Goal: Task Accomplishment & Management: Use online tool/utility

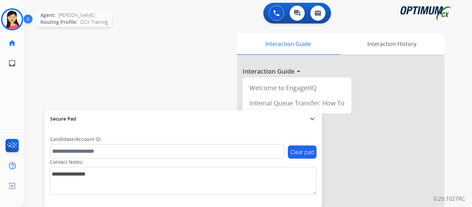
drag, startPoint x: 12, startPoint y: 19, endPoint x: 17, endPoint y: 24, distance: 6.9
click at [12, 19] on img at bounding box center [11, 19] width 19 height 19
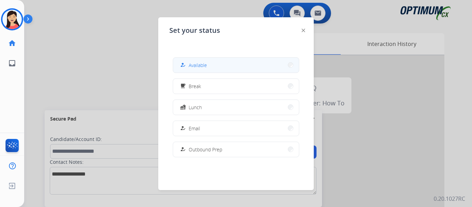
click at [239, 66] on button "how_to_reg Available" at bounding box center [236, 65] width 126 height 15
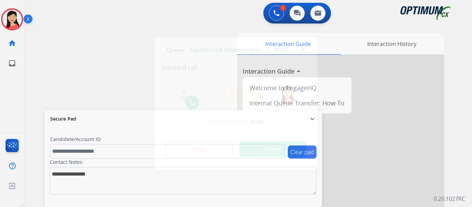
click at [280, 150] on button "Accept" at bounding box center [273, 149] width 67 height 16
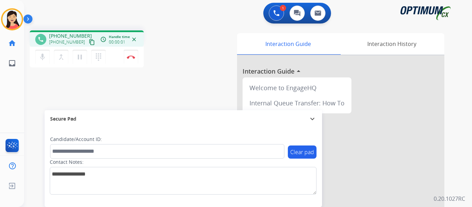
click at [89, 42] on mat-icon "content_copy" at bounding box center [92, 42] width 6 height 6
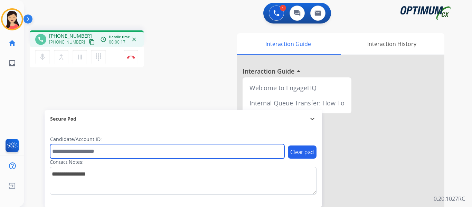
click at [76, 148] on input "text" at bounding box center [167, 151] width 234 height 15
paste input "*******"
type input "*******"
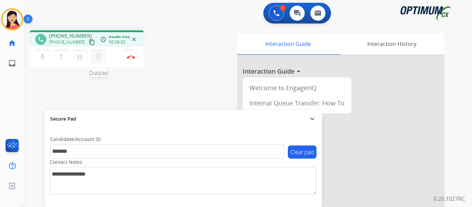
click at [100, 59] on mat-icon "dialpad" at bounding box center [98, 57] width 8 height 8
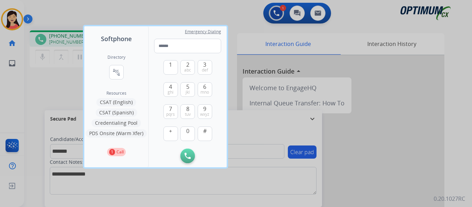
click at [118, 113] on button "CSAT (Spanish)" at bounding box center [116, 113] width 41 height 8
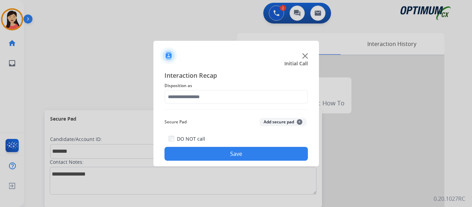
click at [268, 124] on button "Add secure pad +" at bounding box center [283, 122] width 47 height 8
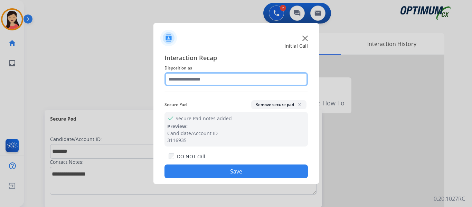
click at [223, 82] on input "text" at bounding box center [236, 79] width 143 height 14
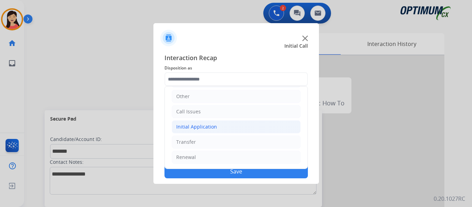
click at [201, 123] on li "Initial Application" at bounding box center [236, 126] width 129 height 13
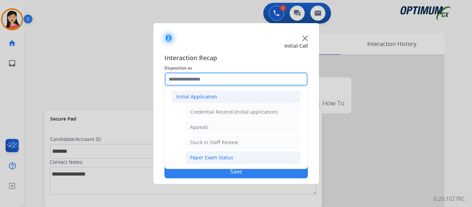
scroll to position [116, 0]
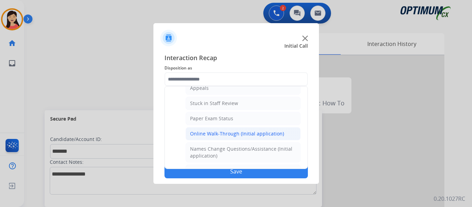
click at [219, 132] on div "Online Walk-Through (Initial application)" at bounding box center [237, 133] width 94 height 7
type input "**********"
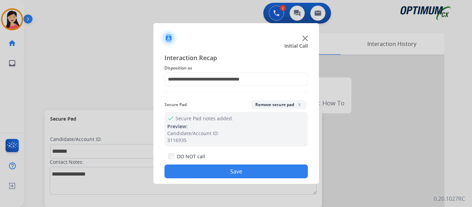
click at [239, 170] on button "Save" at bounding box center [236, 172] width 143 height 14
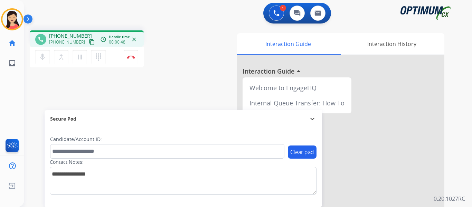
click at [89, 44] on mat-icon "content_copy" at bounding box center [92, 42] width 6 height 6
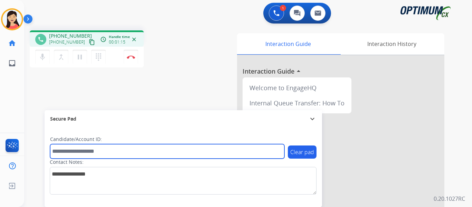
click at [85, 150] on input "text" at bounding box center [167, 151] width 234 height 15
paste input "*******"
type input "*******"
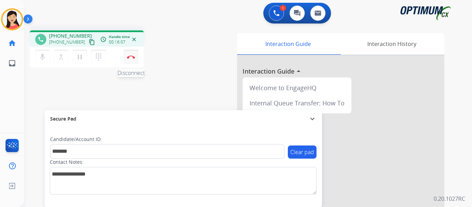
click at [130, 57] on img at bounding box center [131, 56] width 8 height 3
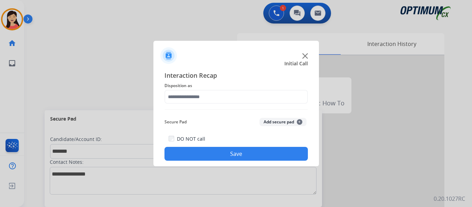
click at [279, 124] on button "Add secure pad +" at bounding box center [283, 122] width 47 height 8
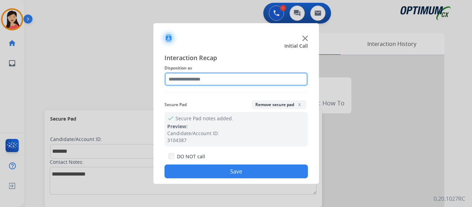
click at [233, 74] on input "text" at bounding box center [236, 79] width 143 height 14
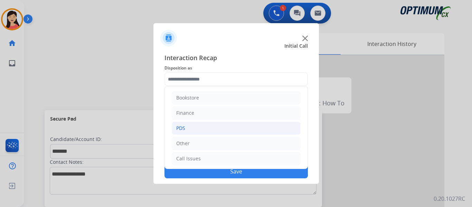
click at [179, 132] on li "PDS" at bounding box center [236, 128] width 129 height 13
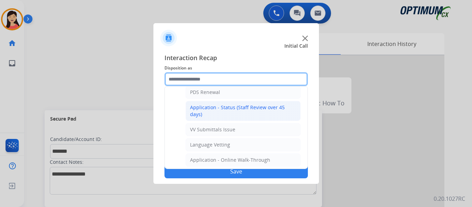
scroll to position [138, 0]
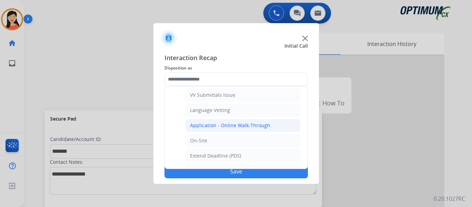
click at [227, 127] on div "Application - Online Walk-Through" at bounding box center [230, 125] width 80 height 7
type input "**********"
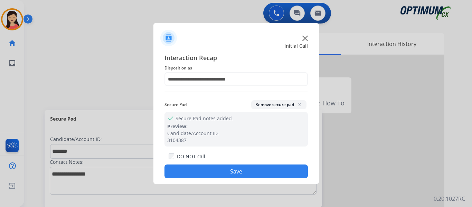
click at [272, 173] on button "Save" at bounding box center [236, 172] width 143 height 14
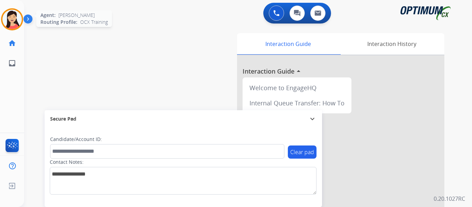
click at [16, 20] on img at bounding box center [11, 19] width 19 height 19
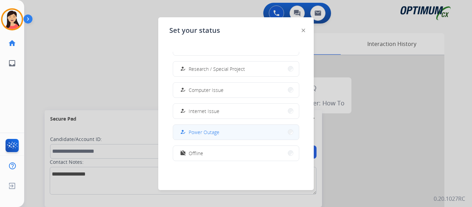
scroll to position [173, 0]
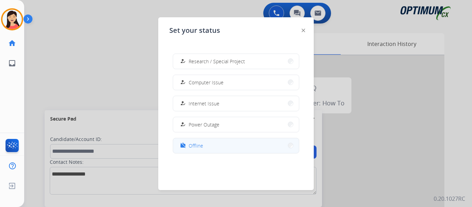
click at [212, 148] on button "work_off Offline" at bounding box center [236, 145] width 126 height 15
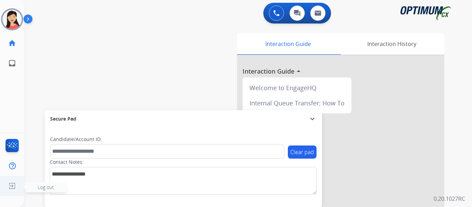
click at [10, 189] on img at bounding box center [12, 185] width 12 height 13
